Goal: Book appointment/travel/reservation

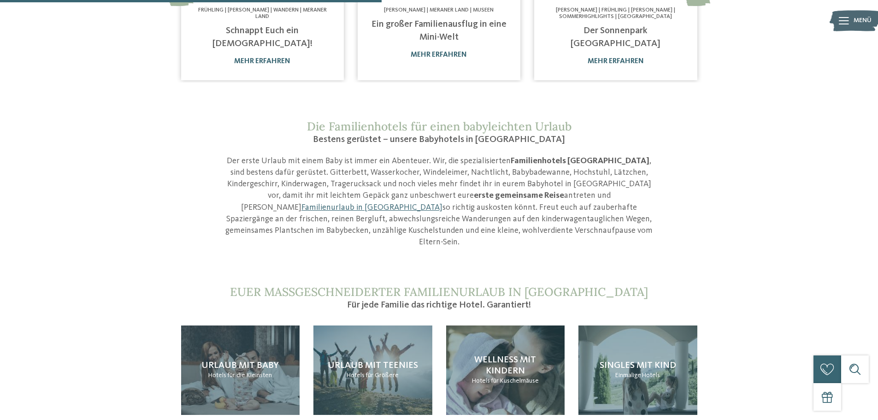
scroll to position [875, 0]
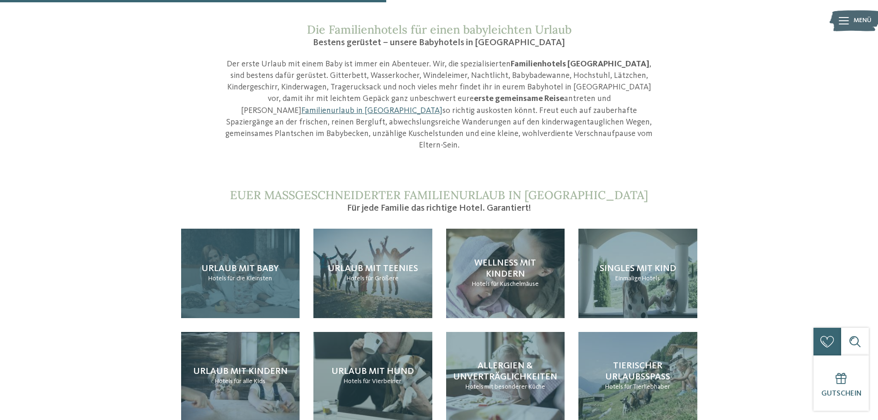
click at [256, 264] on span "Urlaub mit Baby" at bounding box center [239, 268] width 77 height 9
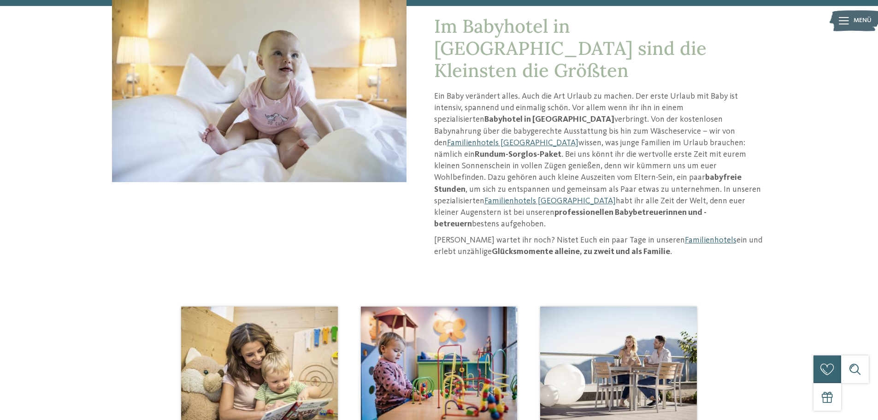
scroll to position [46, 0]
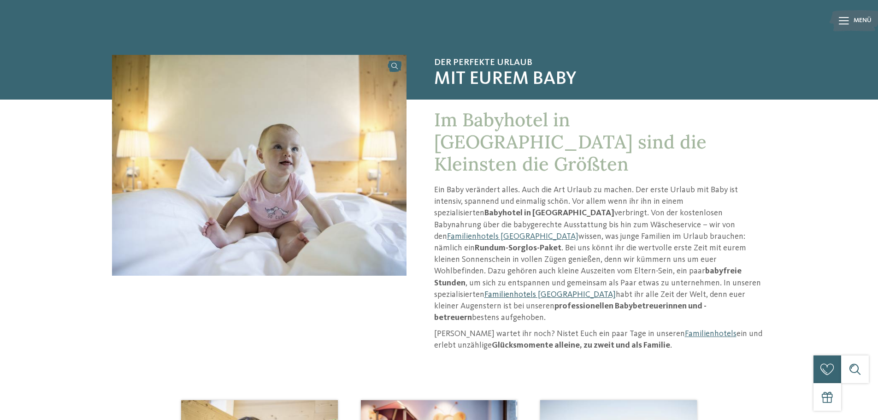
click at [525, 290] on link "Familienhotels [GEOGRAPHIC_DATA]" at bounding box center [549, 294] width 131 height 8
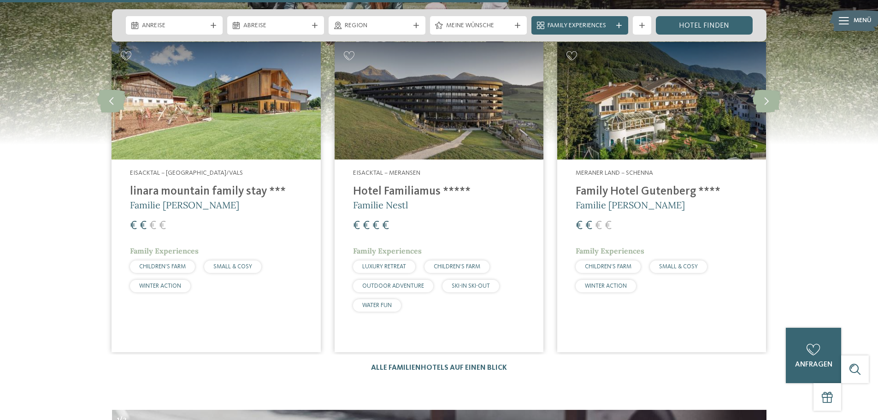
scroll to position [2396, 0]
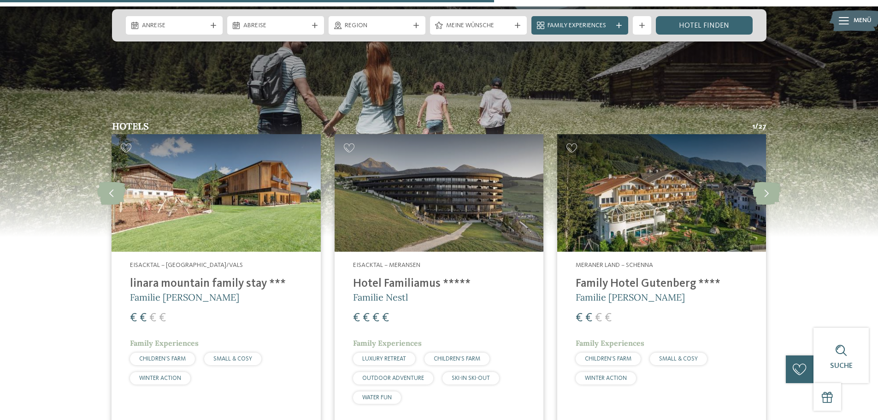
click at [177, 277] on h4 "linara mountain family stay ***" at bounding box center [216, 284] width 172 height 14
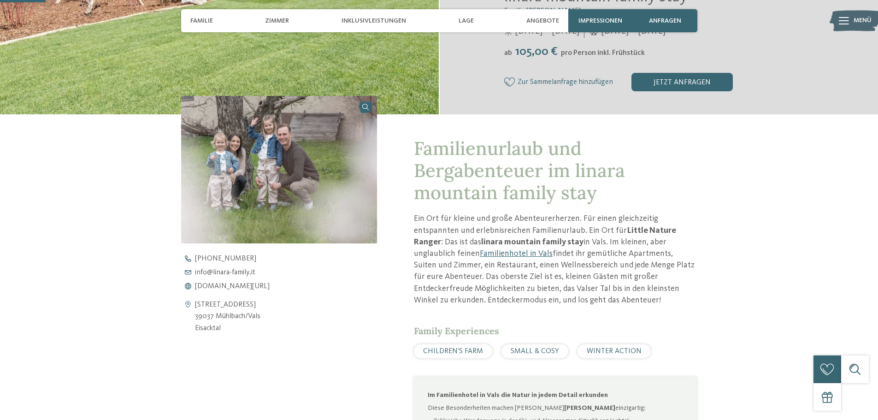
scroll to position [415, 0]
